Goal: Transaction & Acquisition: Purchase product/service

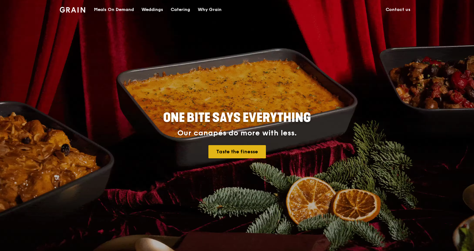
click at [226, 153] on link "Taste the finesse" at bounding box center [236, 151] width 57 height 13
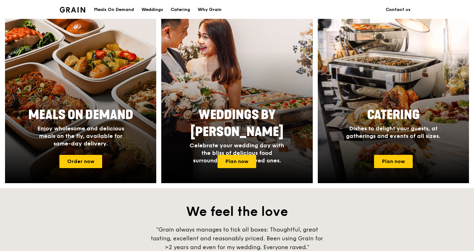
scroll to position [278, 0]
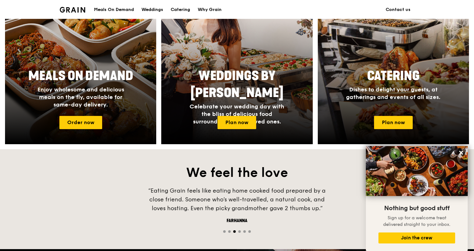
click at [129, 8] on div "Meals On Demand" at bounding box center [114, 9] width 40 height 19
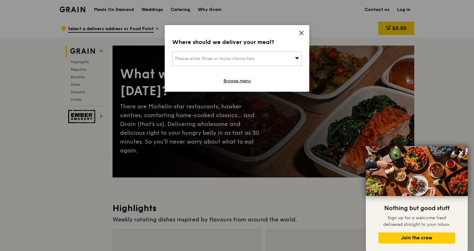
click at [270, 61] on div "Please enter three or more characters" at bounding box center [236, 59] width 129 height 14
click at [223, 35] on div "Where should we deliver your meal? Please enter three or more characters Please…" at bounding box center [237, 58] width 144 height 67
click at [224, 59] on span "Please enter three or more characters" at bounding box center [214, 58] width 79 height 5
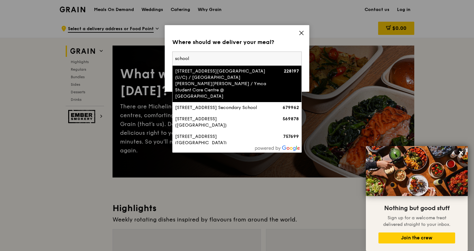
type input "school"
click at [302, 32] on icon at bounding box center [301, 33] width 6 height 6
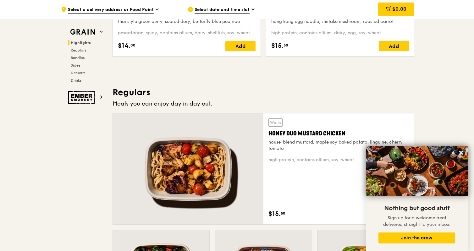
scroll to position [354, 0]
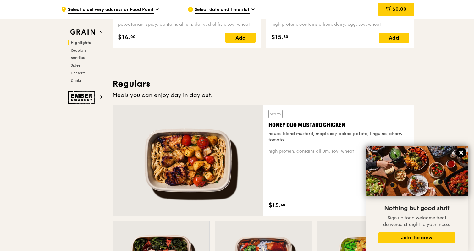
click at [464, 152] on button at bounding box center [461, 153] width 10 height 10
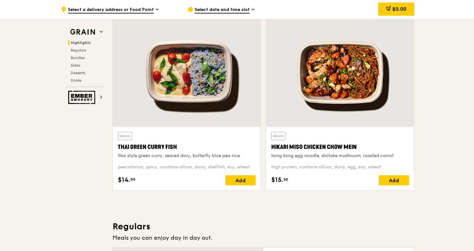
scroll to position [212, 0]
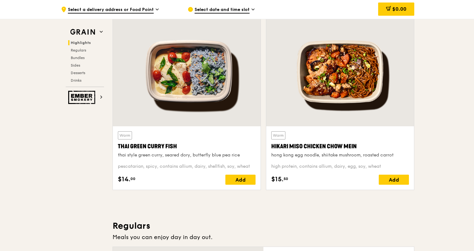
click at [368, 109] on div at bounding box center [340, 71] width 148 height 109
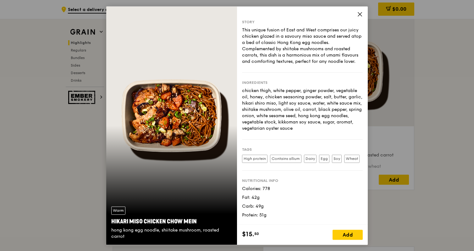
click at [360, 14] on icon at bounding box center [360, 14] width 6 height 6
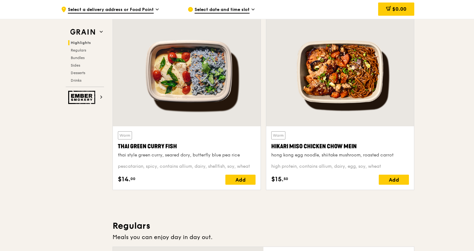
scroll to position [226, 0]
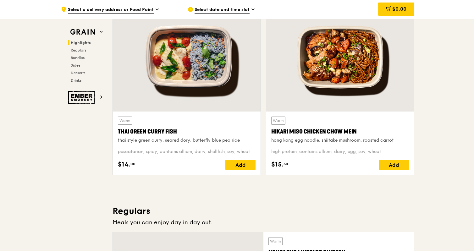
click at [232, 112] on div "Warm Thai Green [PERSON_NAME] Fish thai style green [PERSON_NAME], seared dory,…" at bounding box center [187, 143] width 148 height 63
click at [231, 81] on div at bounding box center [187, 57] width 148 height 109
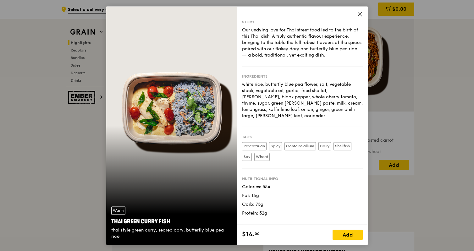
click at [362, 12] on icon at bounding box center [360, 14] width 6 height 6
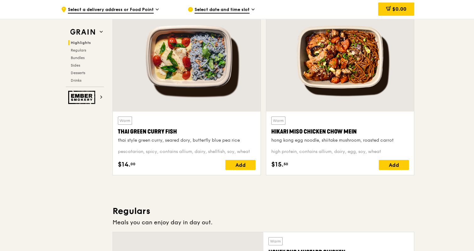
click at [293, 105] on div at bounding box center [340, 57] width 148 height 109
click at [216, 86] on div at bounding box center [187, 57] width 148 height 109
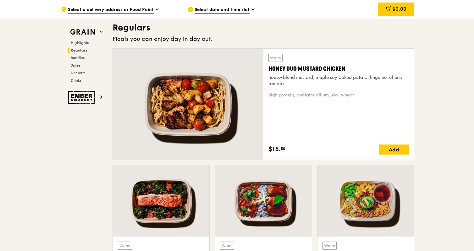
scroll to position [248, 0]
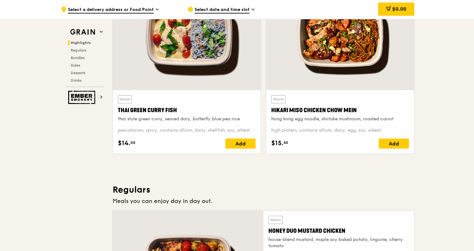
click at [208, 74] on div at bounding box center [187, 35] width 148 height 109
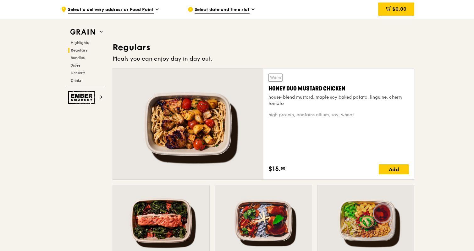
scroll to position [416, 0]
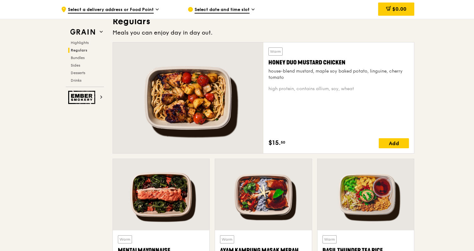
click at [246, 118] on div at bounding box center [188, 97] width 150 height 111
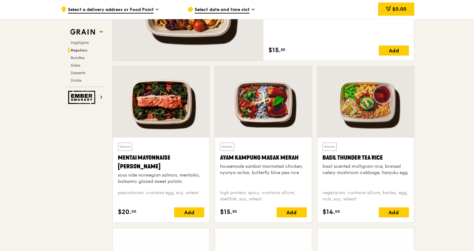
scroll to position [553, 0]
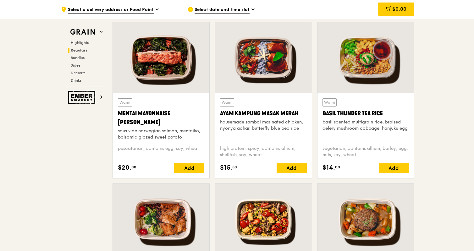
click at [185, 86] on div at bounding box center [161, 57] width 96 height 71
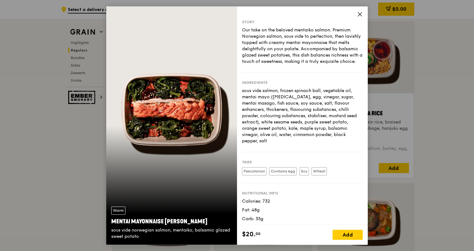
scroll to position [5, 0]
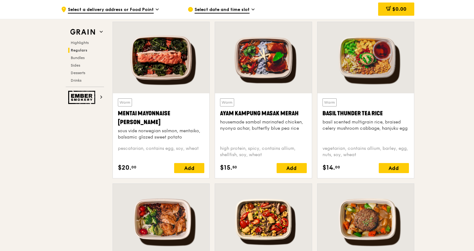
click at [397, 112] on div "Basil Thunder Tea Rice" at bounding box center [365, 113] width 86 height 9
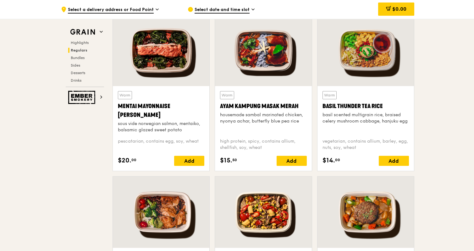
scroll to position [562, 0]
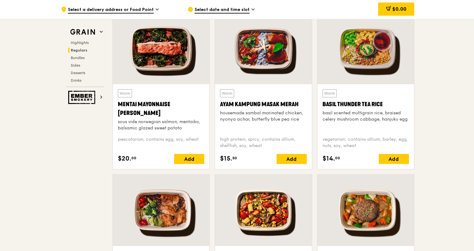
click at [392, 124] on div "Warm Basil Thunder Tea [PERSON_NAME] scented multigrain rice, braised celery mu…" at bounding box center [365, 110] width 86 height 42
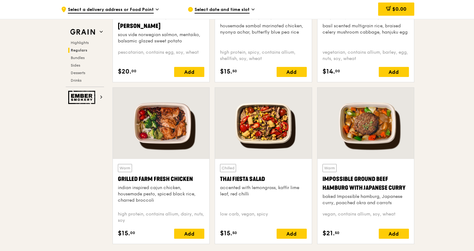
scroll to position [652, 0]
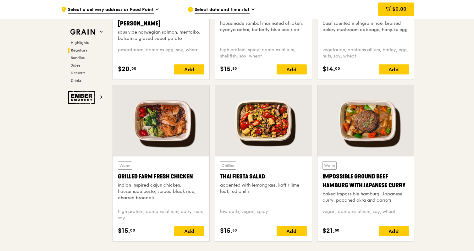
click at [187, 164] on div "Warm Grilled Farm Fresh Chicken indian inspired cajun chicken, housemade pesto,…" at bounding box center [161, 182] width 86 height 42
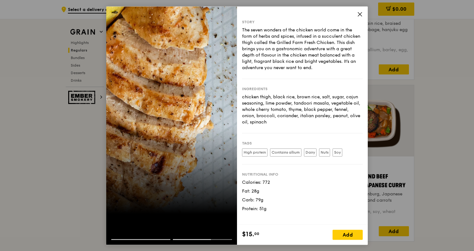
click at [307, 98] on div "chicken thigh, black rice, brown rice, salt, sugar, cajun seasoning, lime powde…" at bounding box center [302, 109] width 121 height 31
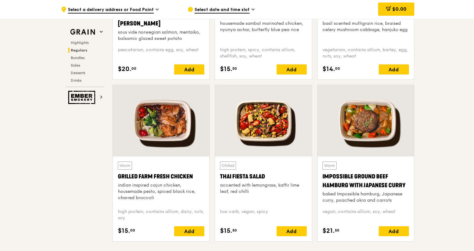
click at [377, 124] on div at bounding box center [365, 120] width 96 height 71
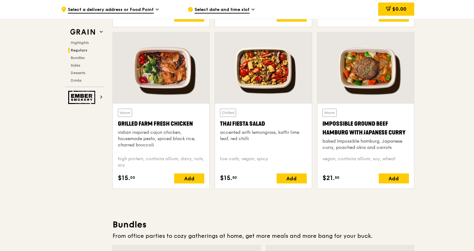
scroll to position [701, 0]
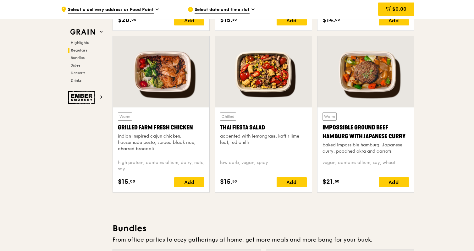
click at [301, 130] on div "Thai Fiesta Salad" at bounding box center [263, 127] width 86 height 9
click at [272, 139] on div "accented with lemongrass, kaffir lime leaf, red chilli" at bounding box center [263, 139] width 86 height 13
click at [381, 144] on div "baked Impossible hamburg, Japanese curry, poached okra and carrots" at bounding box center [365, 148] width 86 height 13
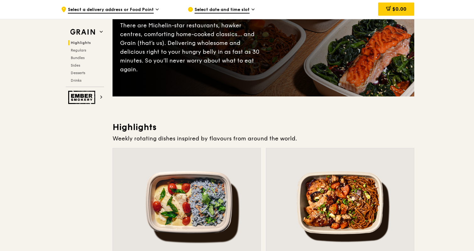
scroll to position [174, 0]
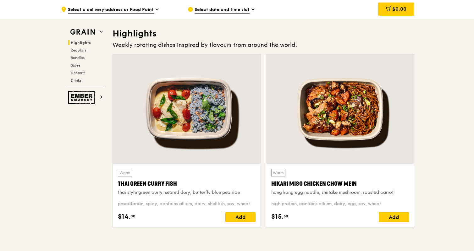
click at [378, 141] on div at bounding box center [340, 109] width 148 height 109
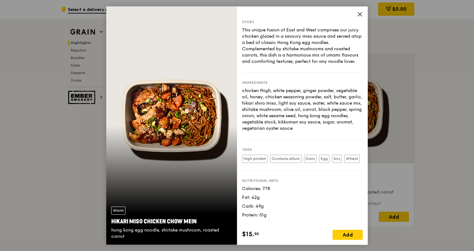
scroll to position [168, 0]
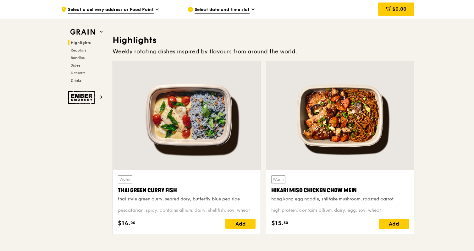
click at [221, 179] on div "Warm Thai Green [PERSON_NAME] Fish thai style green [PERSON_NAME], seared dory,…" at bounding box center [187, 188] width 138 height 27
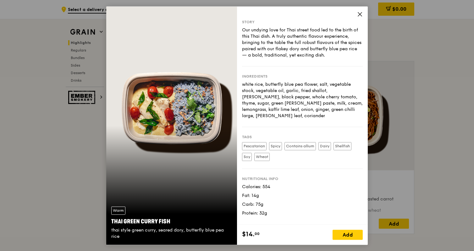
scroll to position [177, 0]
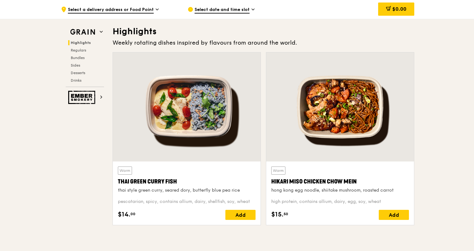
click at [387, 166] on div "Warm Hikari Miso Chicken Chow Mein hong kong egg noodle, shiitake mushroom, roa…" at bounding box center [340, 192] width 148 height 63
click at [371, 171] on div "Warm Hikari Miso Chicken Chow Mein hong kong egg noodle, shiitake mushroom, roa…" at bounding box center [340, 179] width 138 height 27
click at [236, 161] on div at bounding box center [187, 106] width 148 height 109
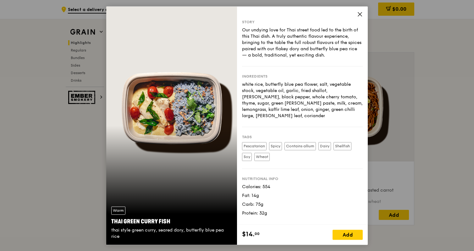
click at [364, 161] on div "Story Our undying love for Thai street food led to the birth of this Thai dish.…" at bounding box center [302, 115] width 131 height 218
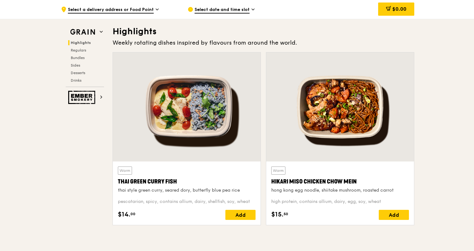
click at [374, 161] on div at bounding box center [340, 106] width 148 height 109
click at [205, 155] on div at bounding box center [187, 106] width 148 height 109
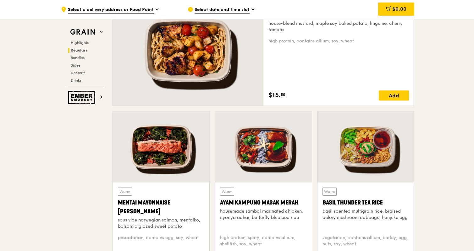
scroll to position [488, 0]
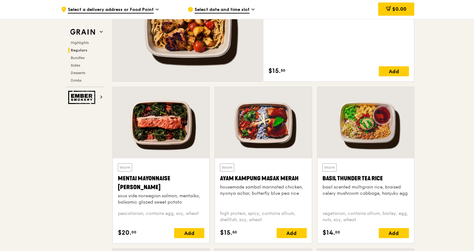
click at [276, 168] on div "Warm Ayam [GEOGRAPHIC_DATA] housemade sambal marinated chicken, nyonya achar, b…" at bounding box center [263, 184] width 86 height 42
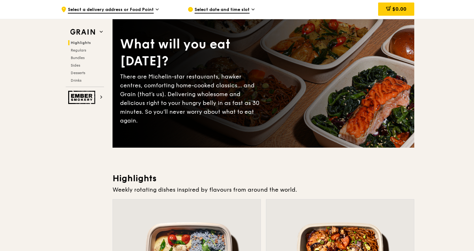
scroll to position [0, 0]
